Goal: Task Accomplishment & Management: Manage account settings

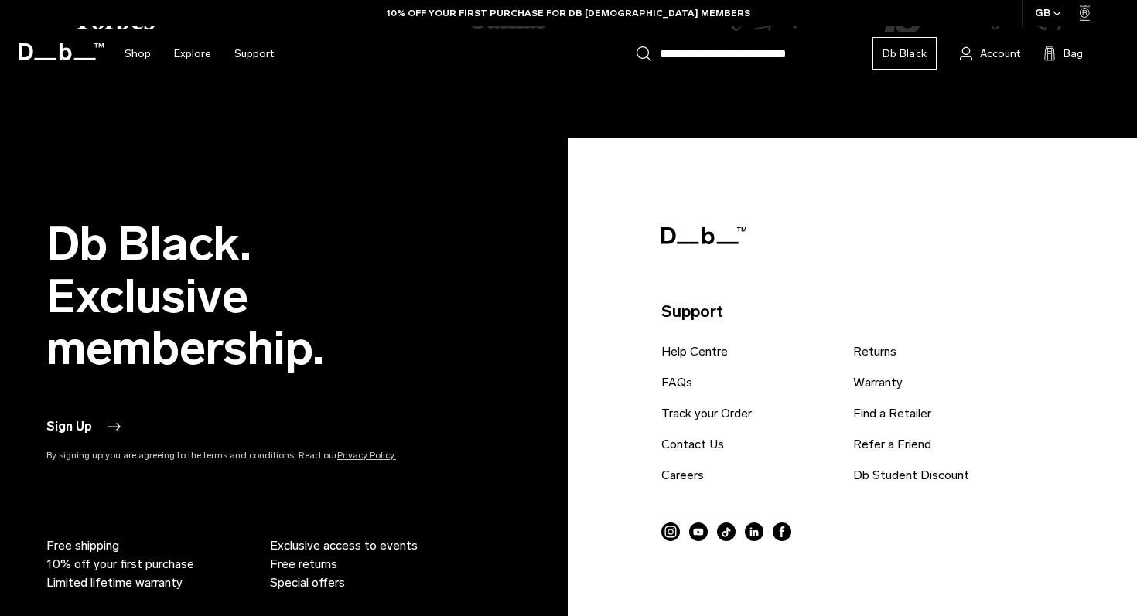
scroll to position [2539, 0]
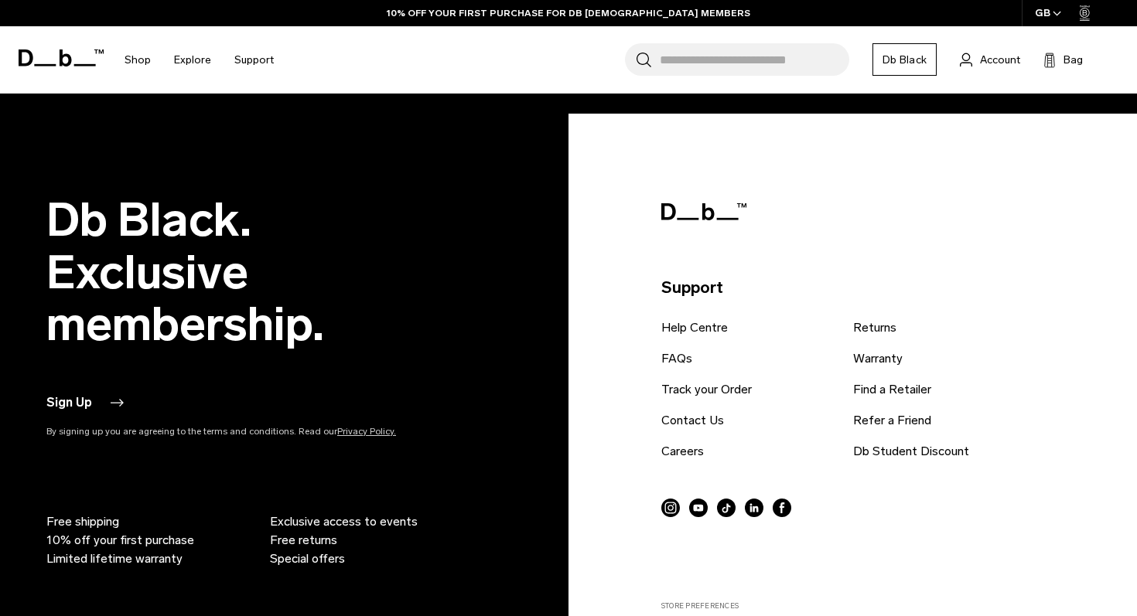
click at [70, 403] on button "Sign Up" at bounding box center [84, 403] width 77 height 19
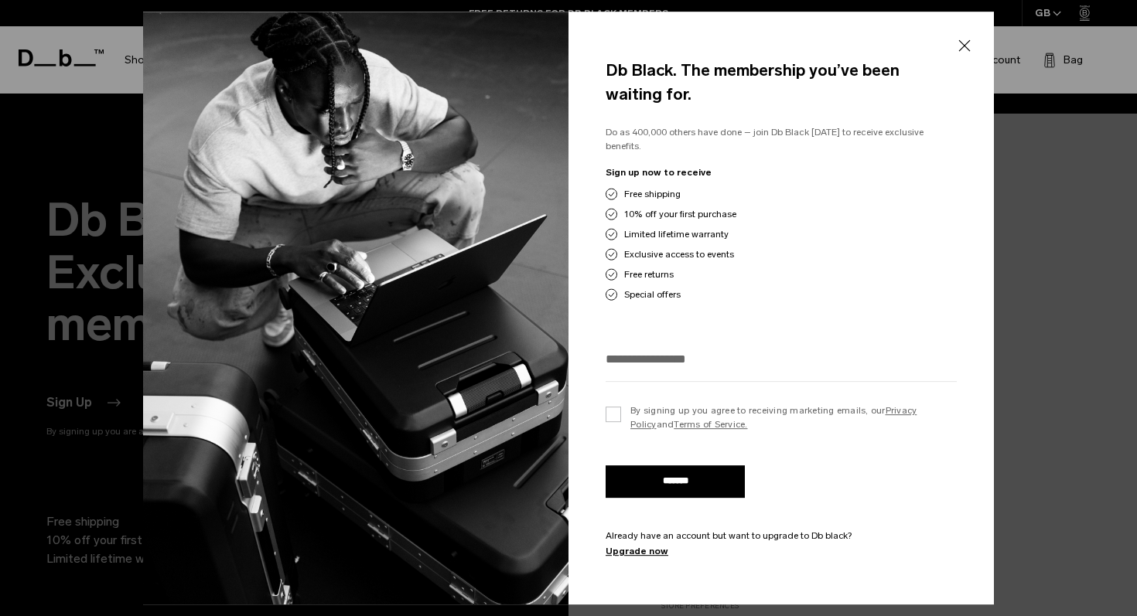
click at [970, 46] on button "Close" at bounding box center [963, 46] width 19 height 32
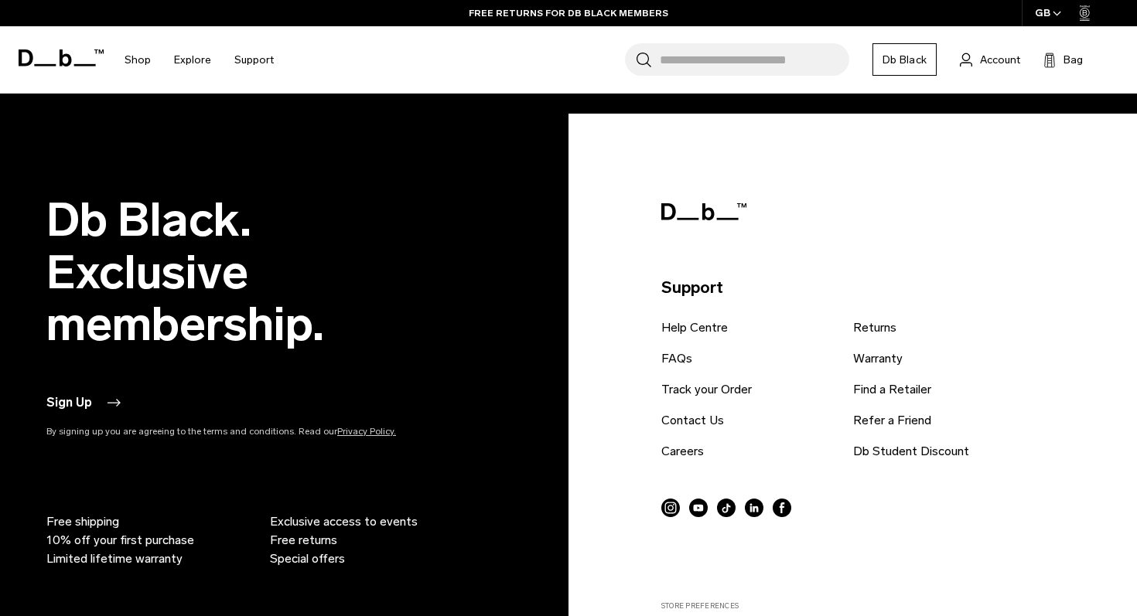
click at [105, 272] on h2 "Db Black. Exclusive membership." at bounding box center [255, 271] width 418 height 155
click at [104, 196] on h2 "Db Black. Exclusive membership." at bounding box center [255, 271] width 418 height 155
click at [525, 12] on link "LIMITED LIFETIME WARRANTY FOR DB [DEMOGRAPHIC_DATA] MEMBERS" at bounding box center [568, 13] width 353 height 14
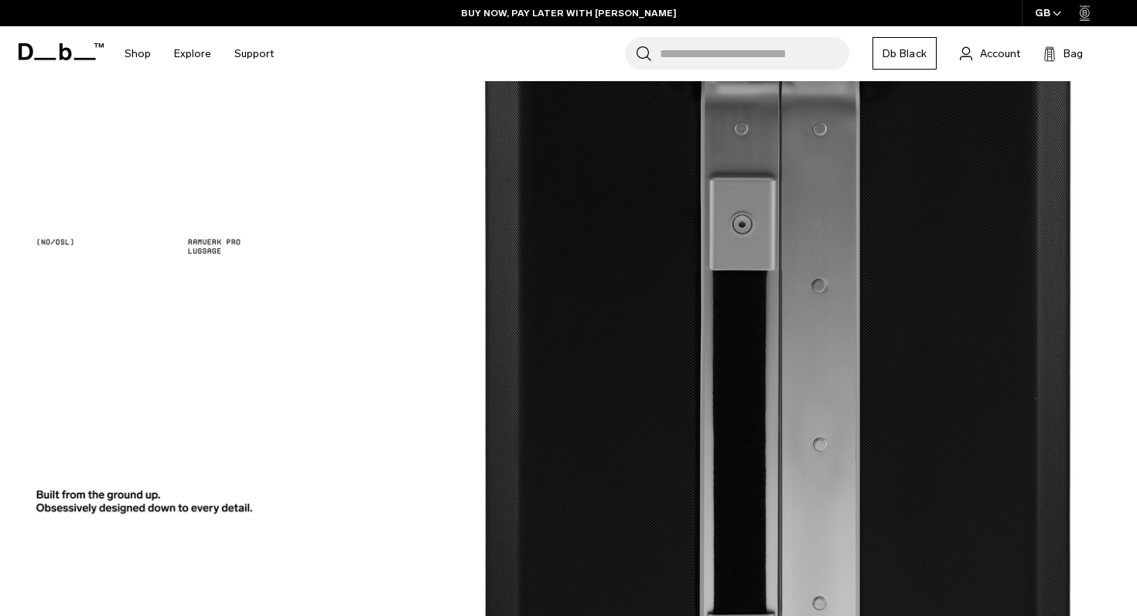
scroll to position [1440, 0]
click at [906, 60] on link "Db Black" at bounding box center [904, 53] width 64 height 32
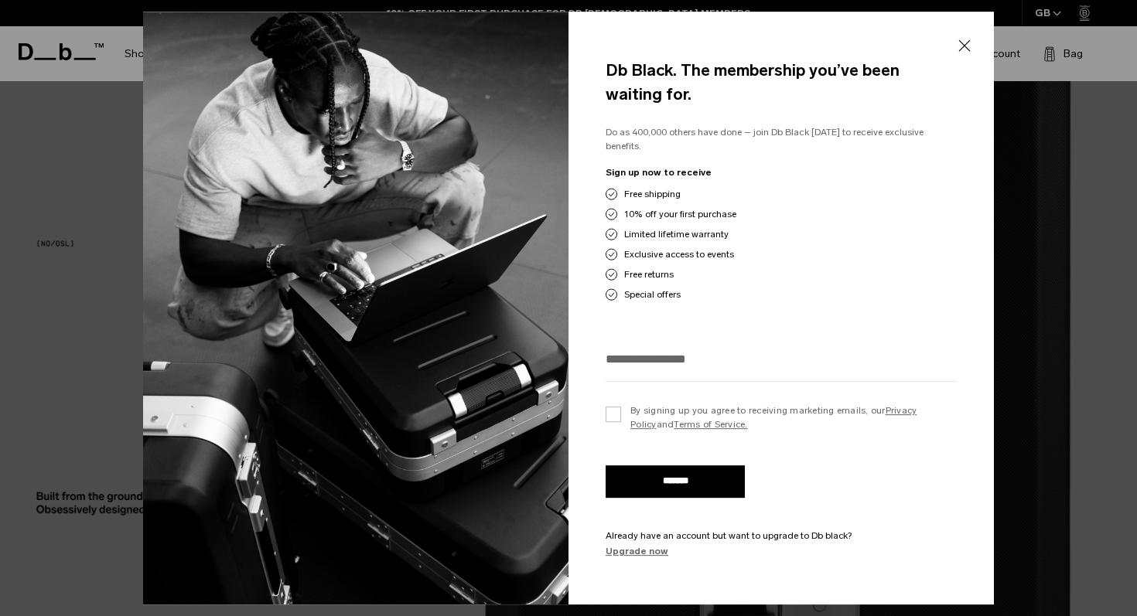
click at [638, 546] on link "Upgrade now" at bounding box center [781, 552] width 351 height 14
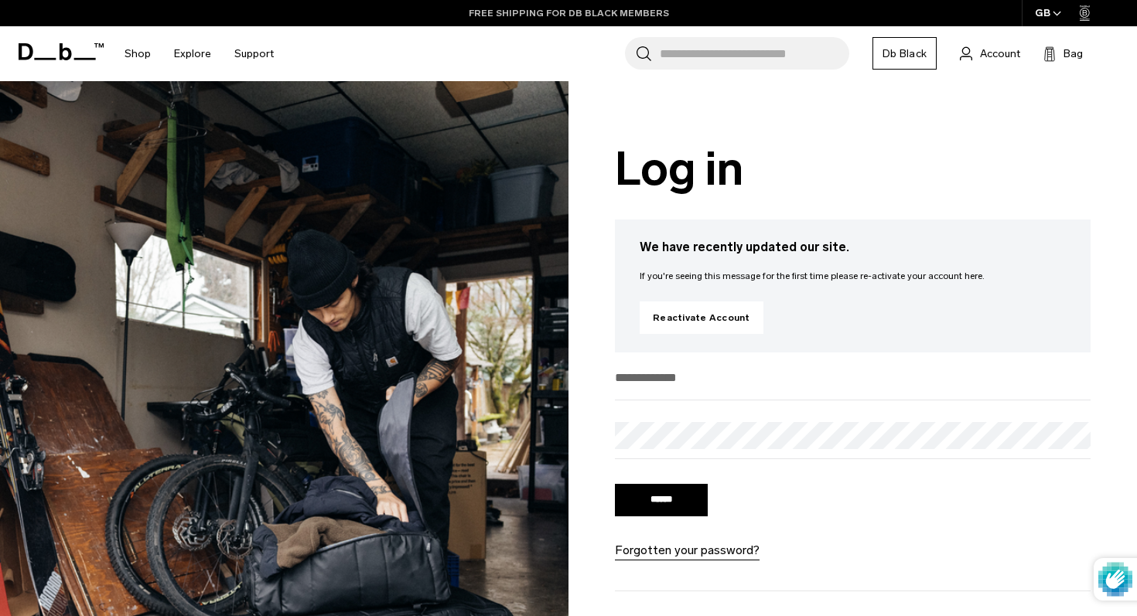
click at [533, 19] on link "FREE SHIPPING FOR DB BLACK MEMBERS" at bounding box center [569, 13] width 200 height 14
